Goal: Information Seeking & Learning: Check status

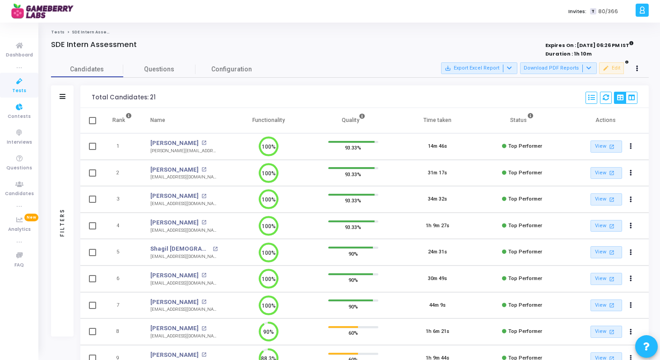
click at [20, 81] on icon at bounding box center [19, 81] width 19 height 11
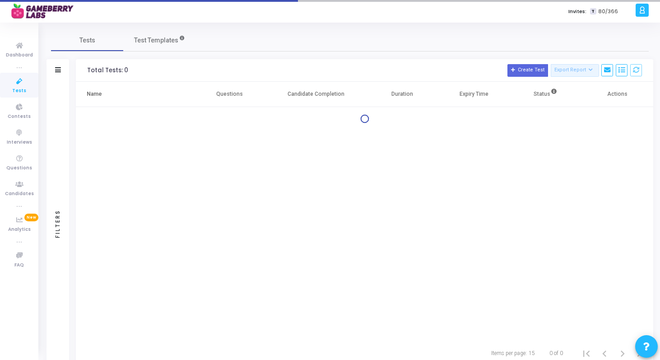
click at [20, 81] on icon at bounding box center [19, 81] width 19 height 11
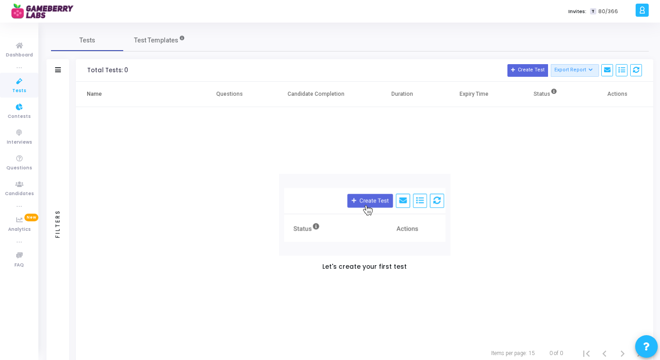
click at [18, 90] on span "Tests" at bounding box center [19, 91] width 14 height 8
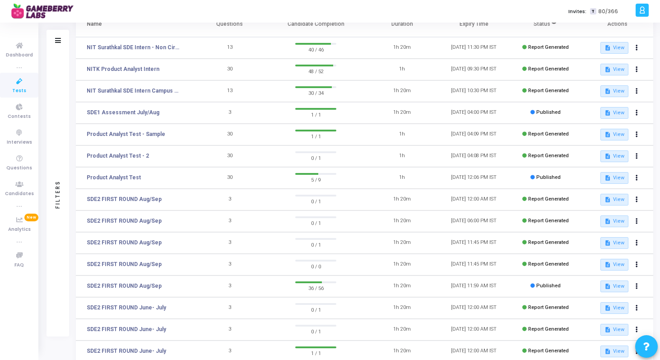
scroll to position [70, 0]
click at [134, 282] on link "SDE2 FIRST ROUND Aug/Sep" at bounding box center [124, 285] width 75 height 8
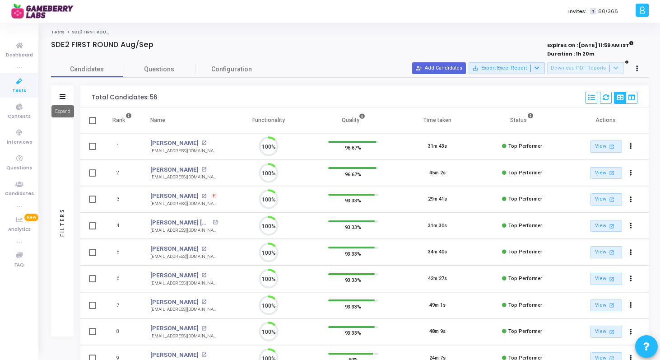
click at [64, 97] on icon at bounding box center [63, 96] width 6 height 5
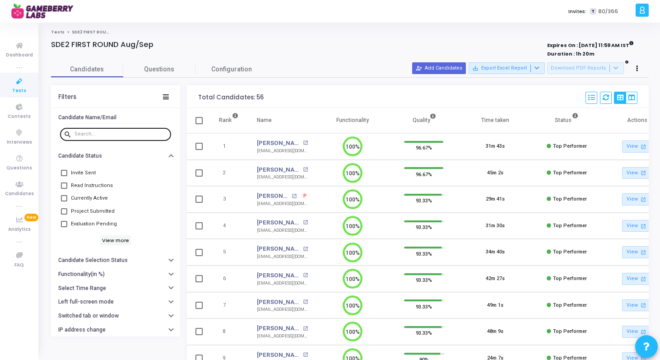
click at [95, 133] on input "text" at bounding box center [120, 133] width 93 height 5
paste input "[EMAIL_ADDRESS][DOMAIN_NAME]"
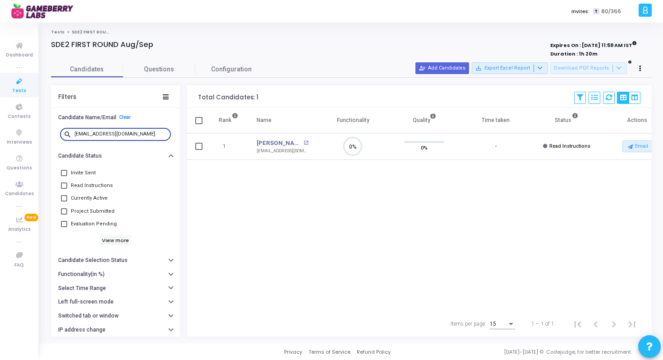
paste input "aks24ansuman"
paste input "sourabhingale66"
paste input "ujain.[PERSON_NAME]"
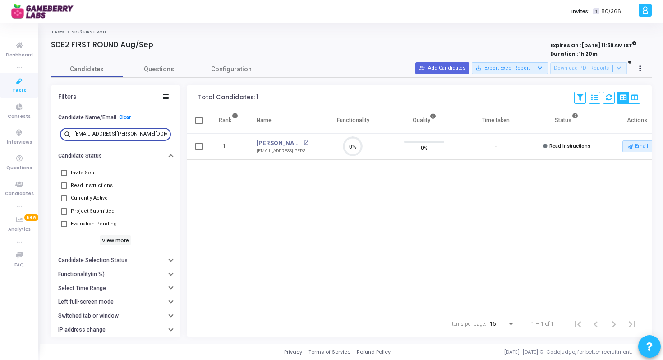
paste input "7shikhartiwari"
paste input "0111shivang"
paste input "eshusach27"
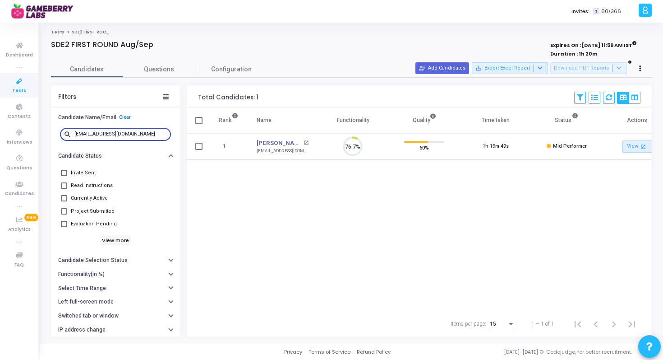
scroll to position [19, 23]
paste input "kashi.roy96"
paste input "joshiashish883"
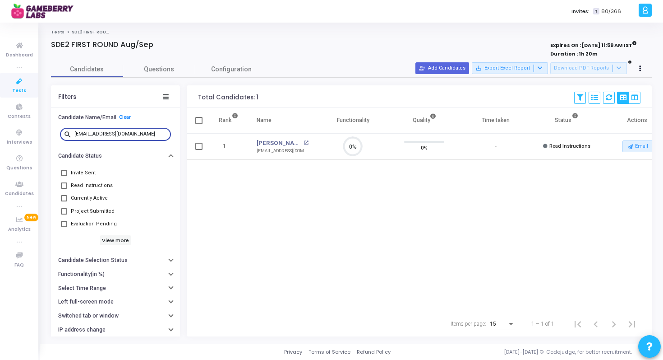
paste input "[PERSON_NAME].tembhurne11"
paste input "tejapriyankam"
type input "[EMAIL_ADDRESS][DOMAIN_NAME]"
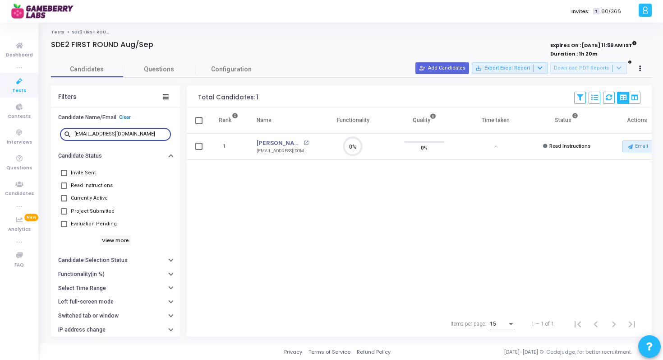
click at [24, 85] on icon at bounding box center [19, 81] width 19 height 11
